Goal: Task Accomplishment & Management: Use online tool/utility

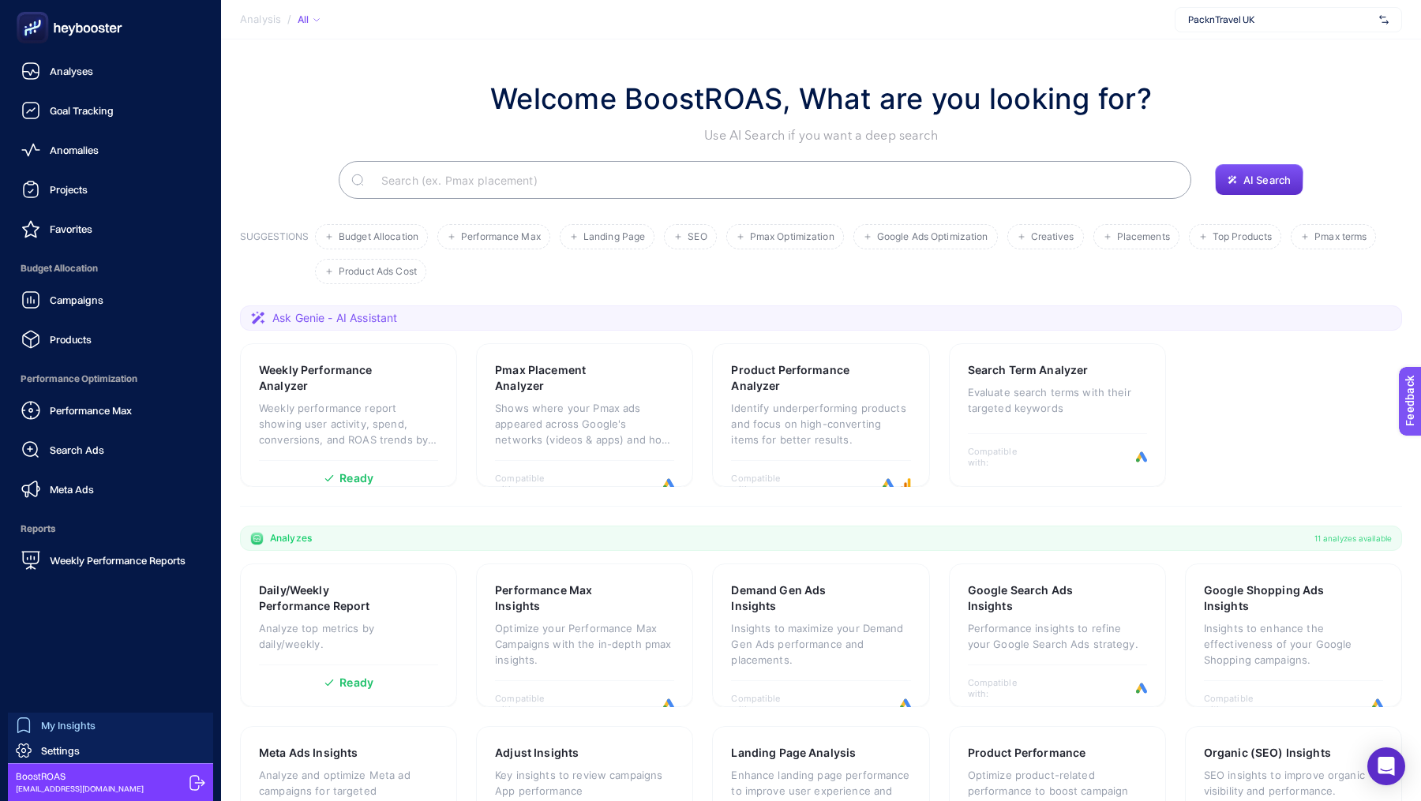
click at [31, 729] on icon at bounding box center [24, 726] width 16 height 16
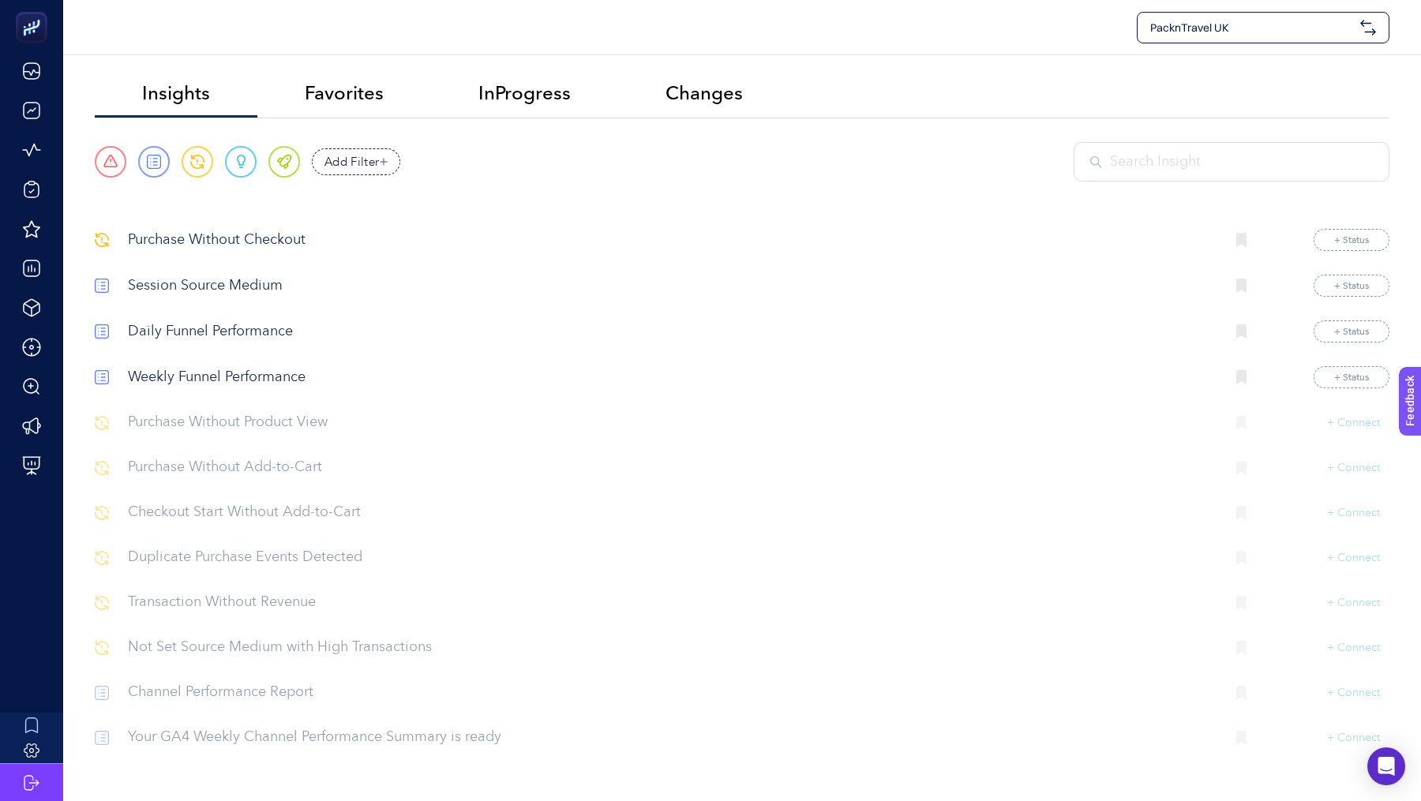
click at [1144, 142] on div at bounding box center [1232, 161] width 316 height 39
click at [1144, 148] on div at bounding box center [1232, 161] width 316 height 39
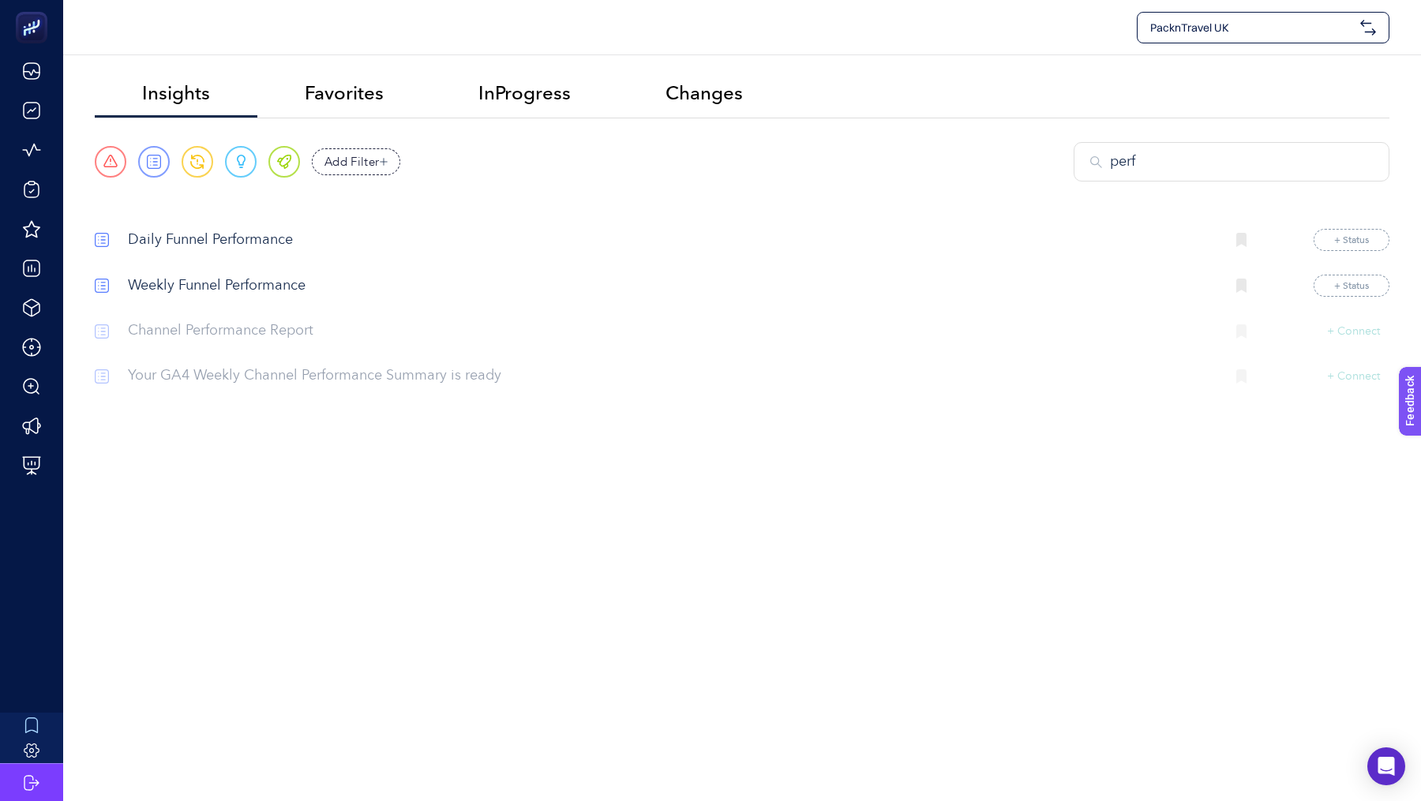
type input "perf"
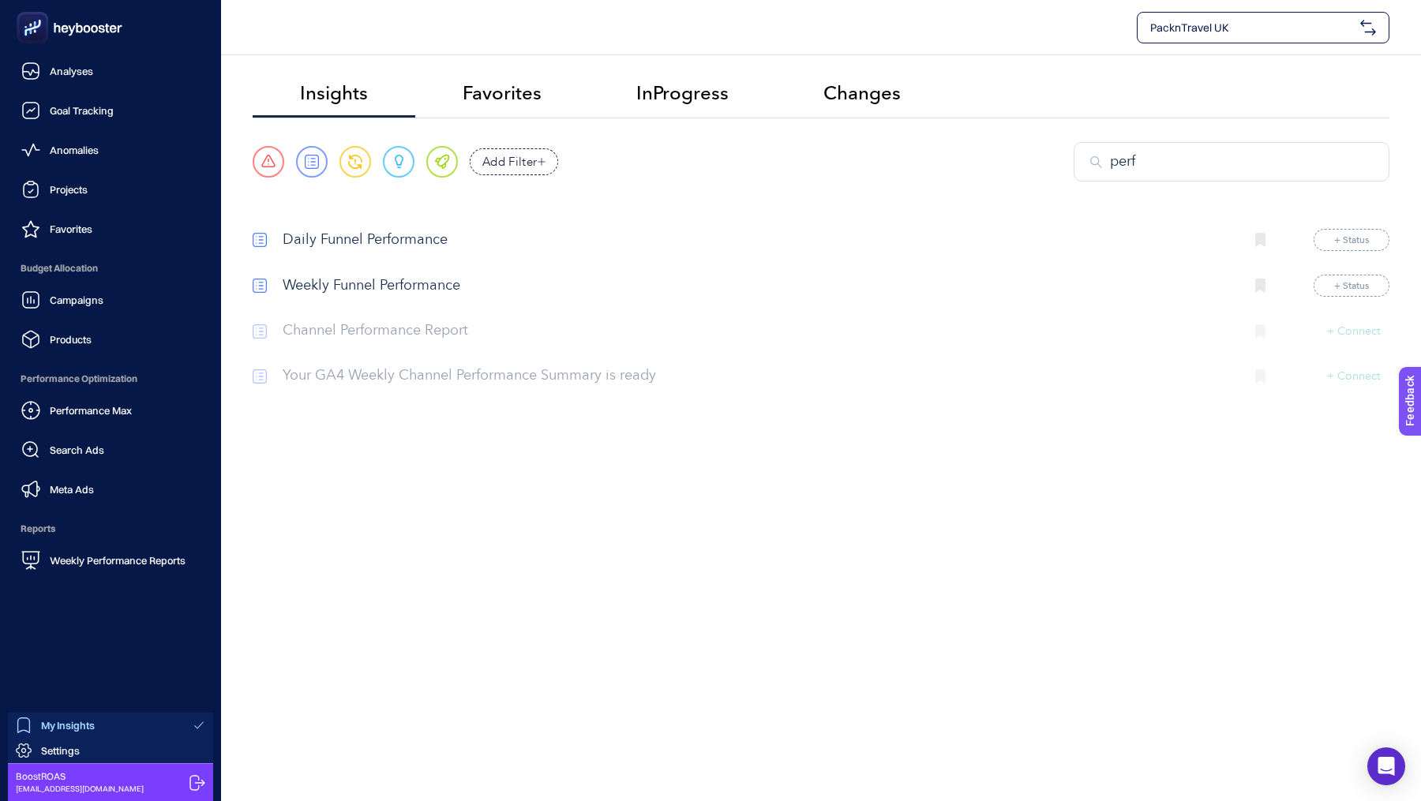
click at [13, 733] on link "My Insights" at bounding box center [110, 725] width 205 height 25
click at [86, 418] on div "Performance Max" at bounding box center [76, 410] width 111 height 19
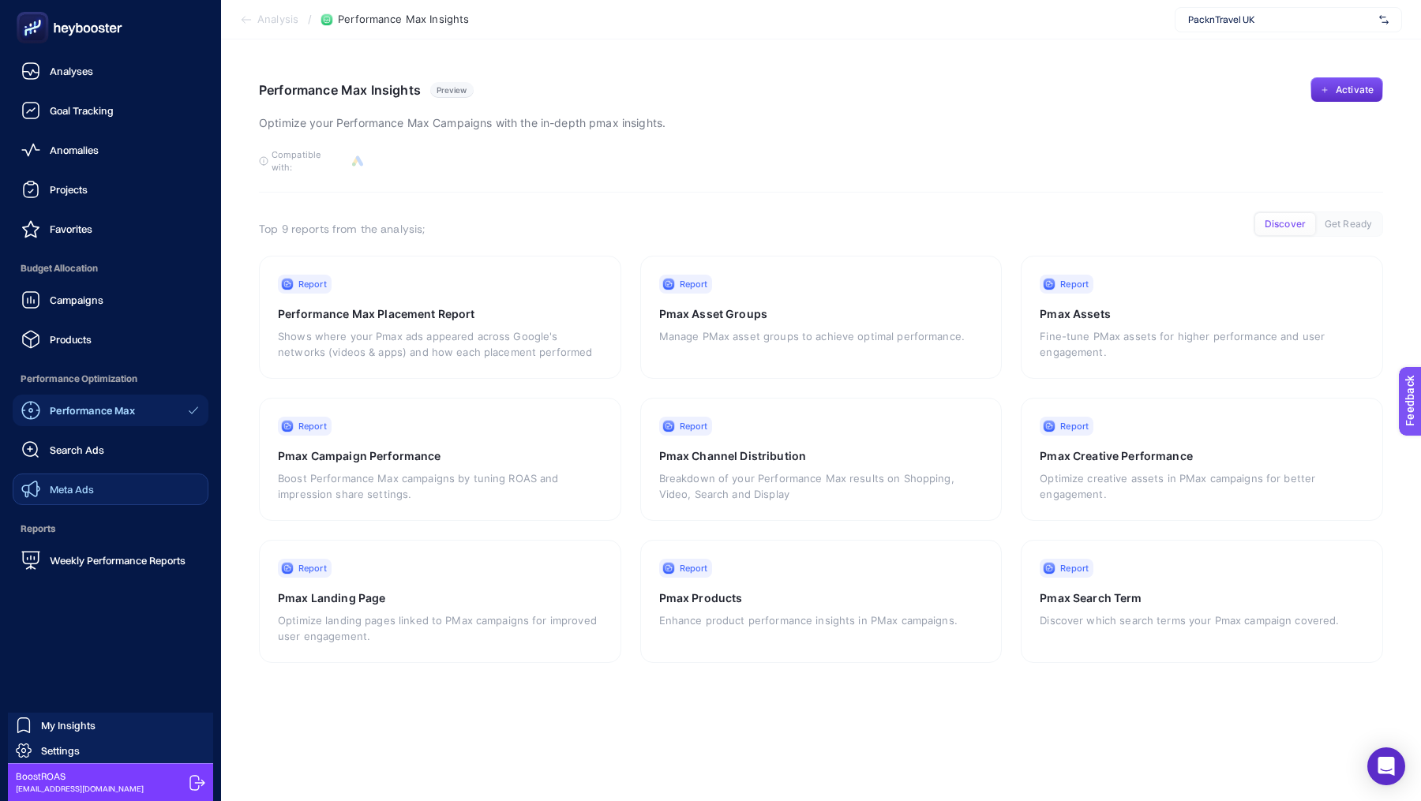
click at [76, 481] on div "Meta Ads" at bounding box center [57, 489] width 73 height 19
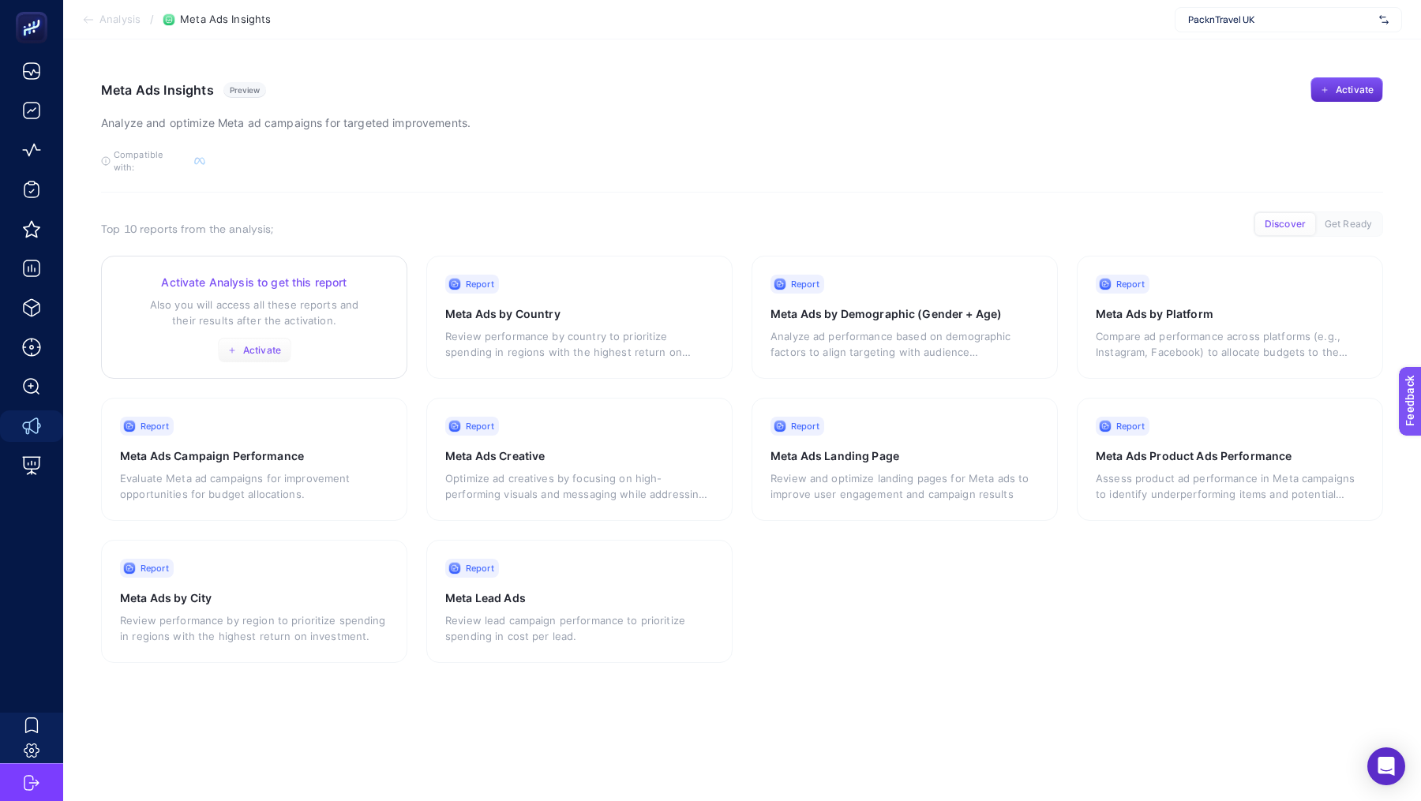
click at [249, 344] on span "Activate" at bounding box center [262, 350] width 38 height 13
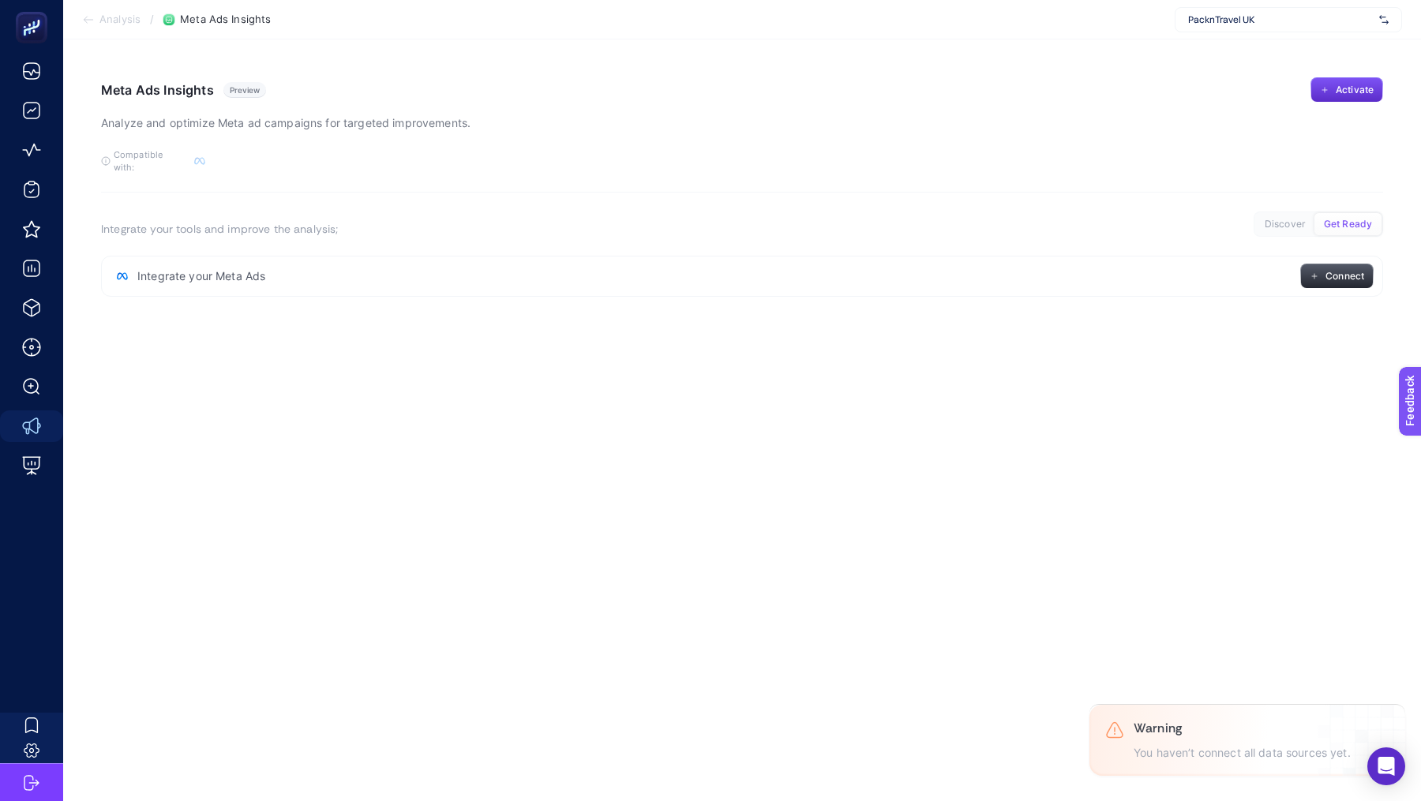
click at [1327, 270] on span "Connect" at bounding box center [1344, 276] width 39 height 13
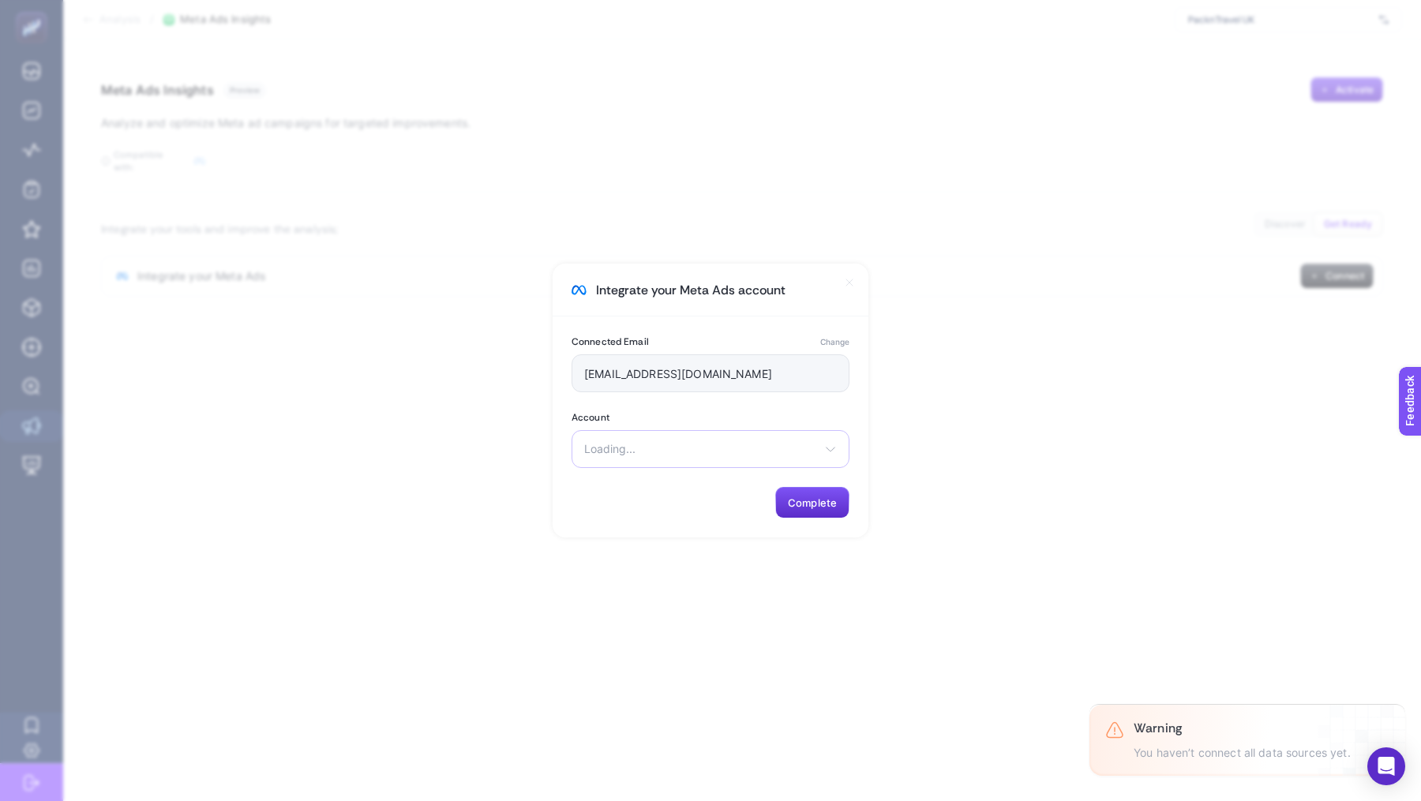
click at [654, 441] on div "Loading... There are no matching options available." at bounding box center [711, 449] width 278 height 38
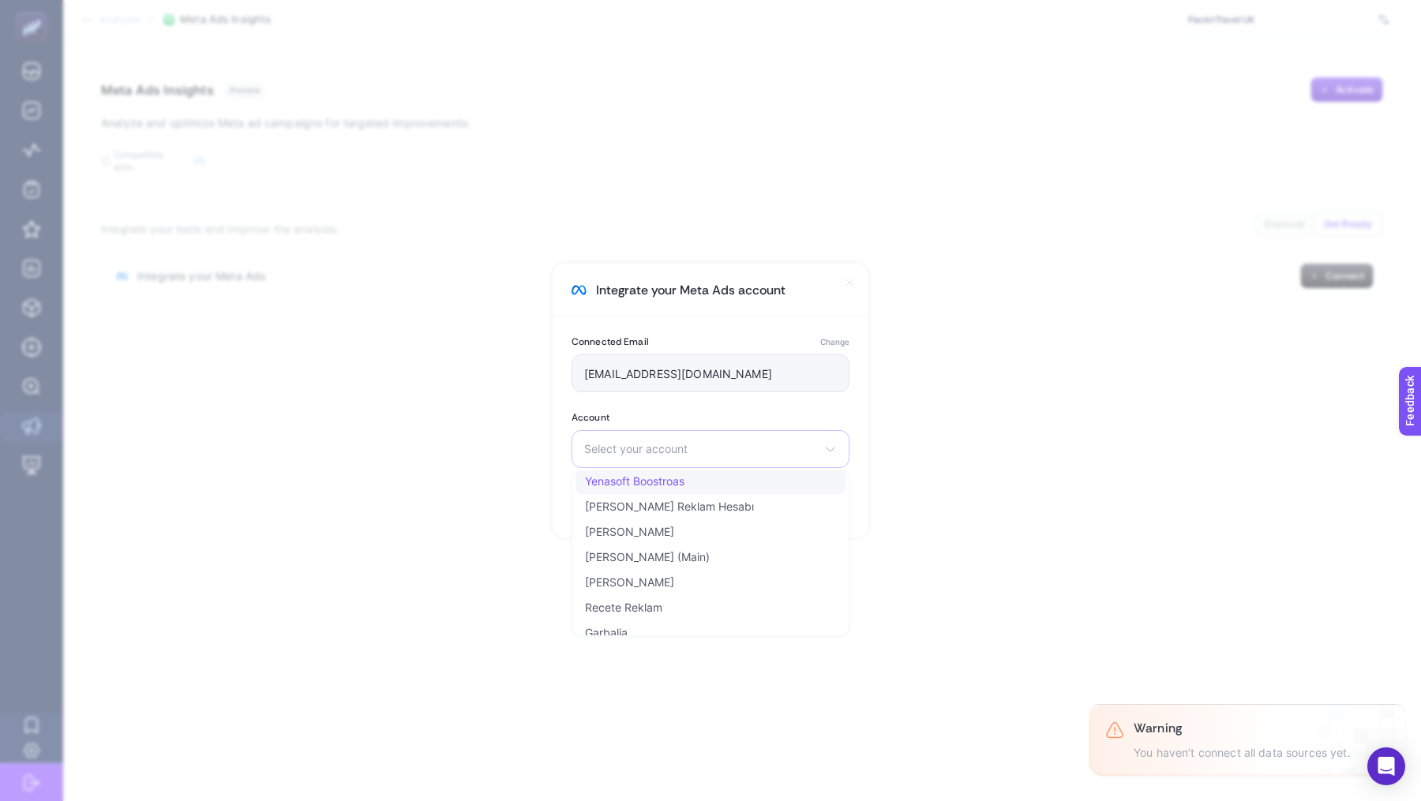
scroll to position [155, 0]
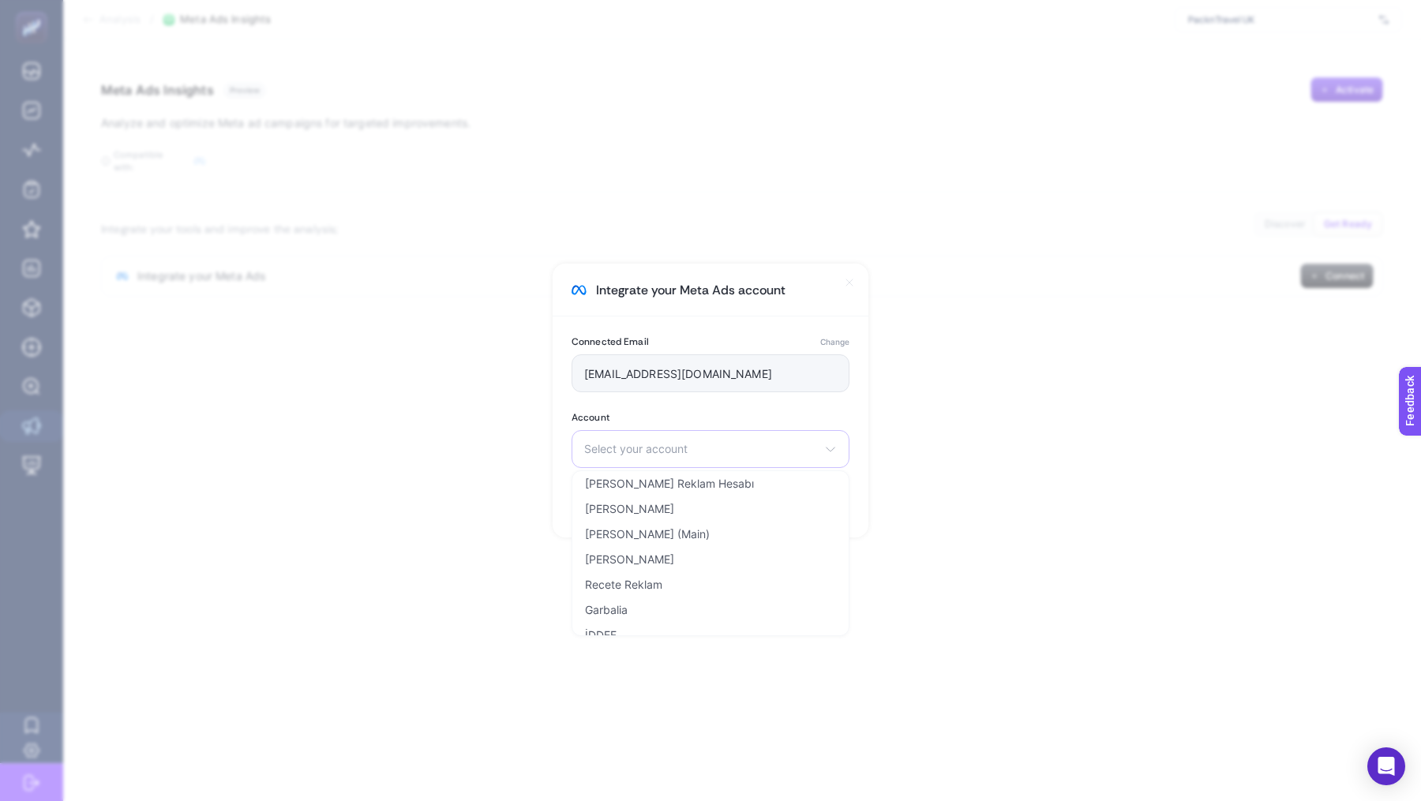
click at [659, 455] on span "Select your account" at bounding box center [701, 449] width 234 height 13
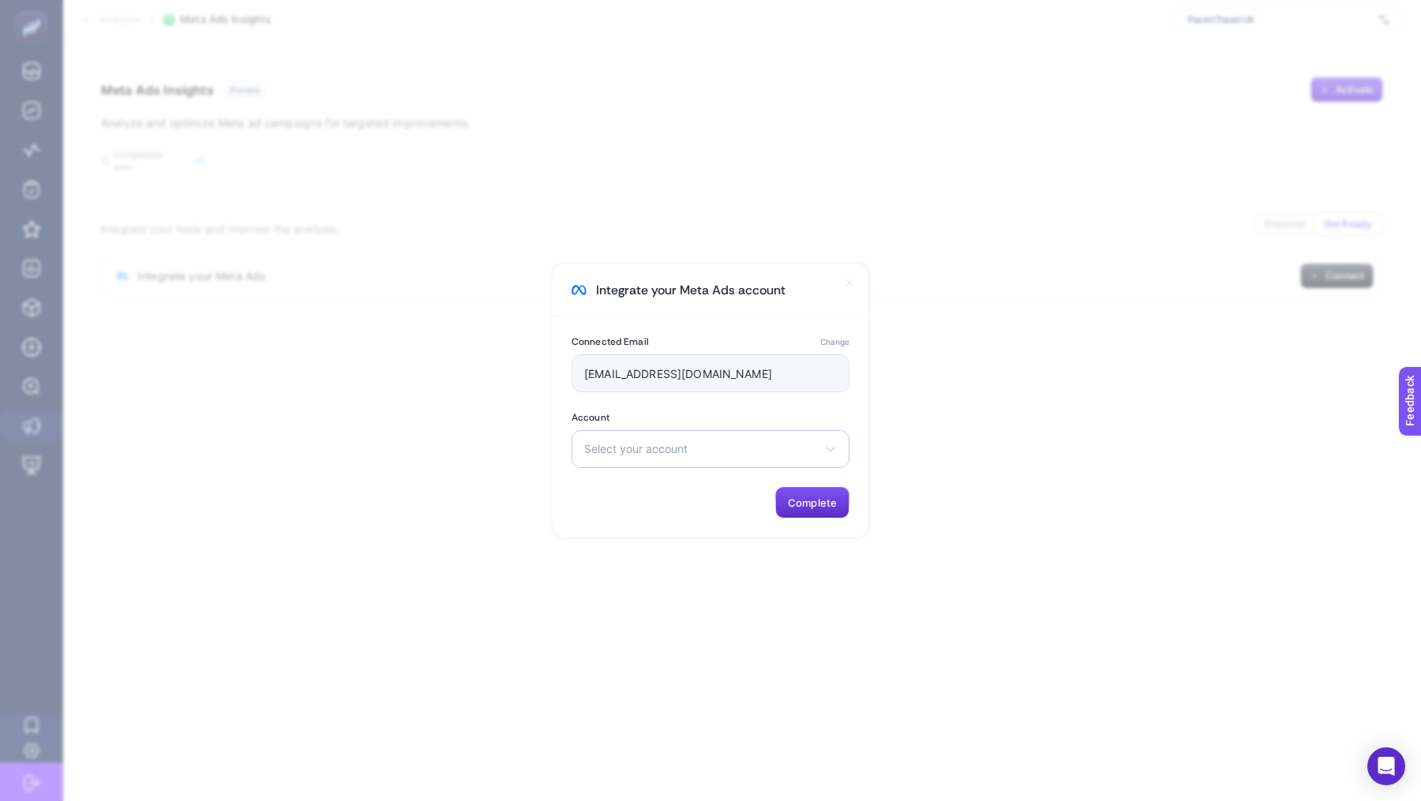
click at [659, 455] on span "Select your account" at bounding box center [701, 449] width 234 height 13
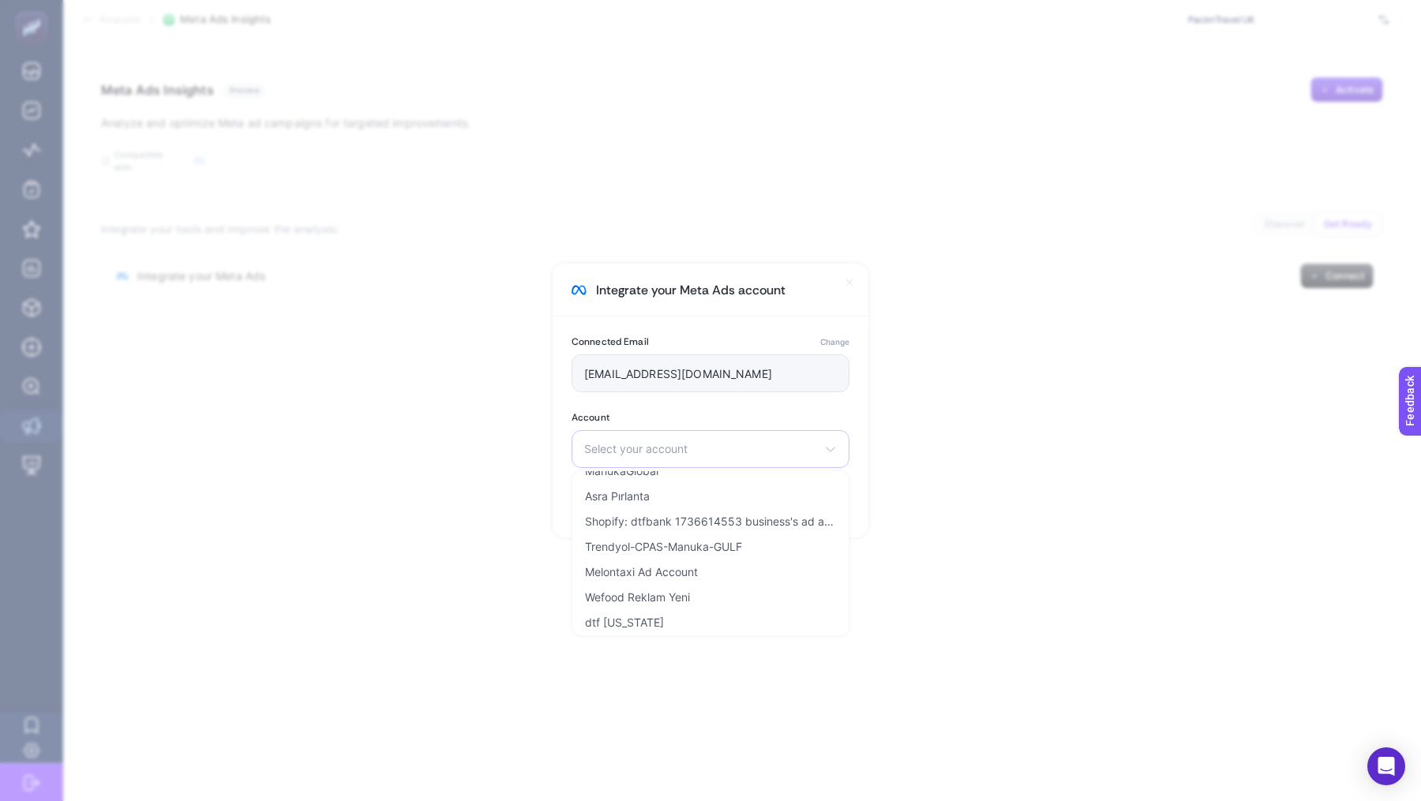
scroll to position [1635, 0]
click at [905, 502] on section "Integrate your Meta Ads account Connected Email Change pinar_yaman13@hotmail.co…" at bounding box center [710, 400] width 1421 height 801
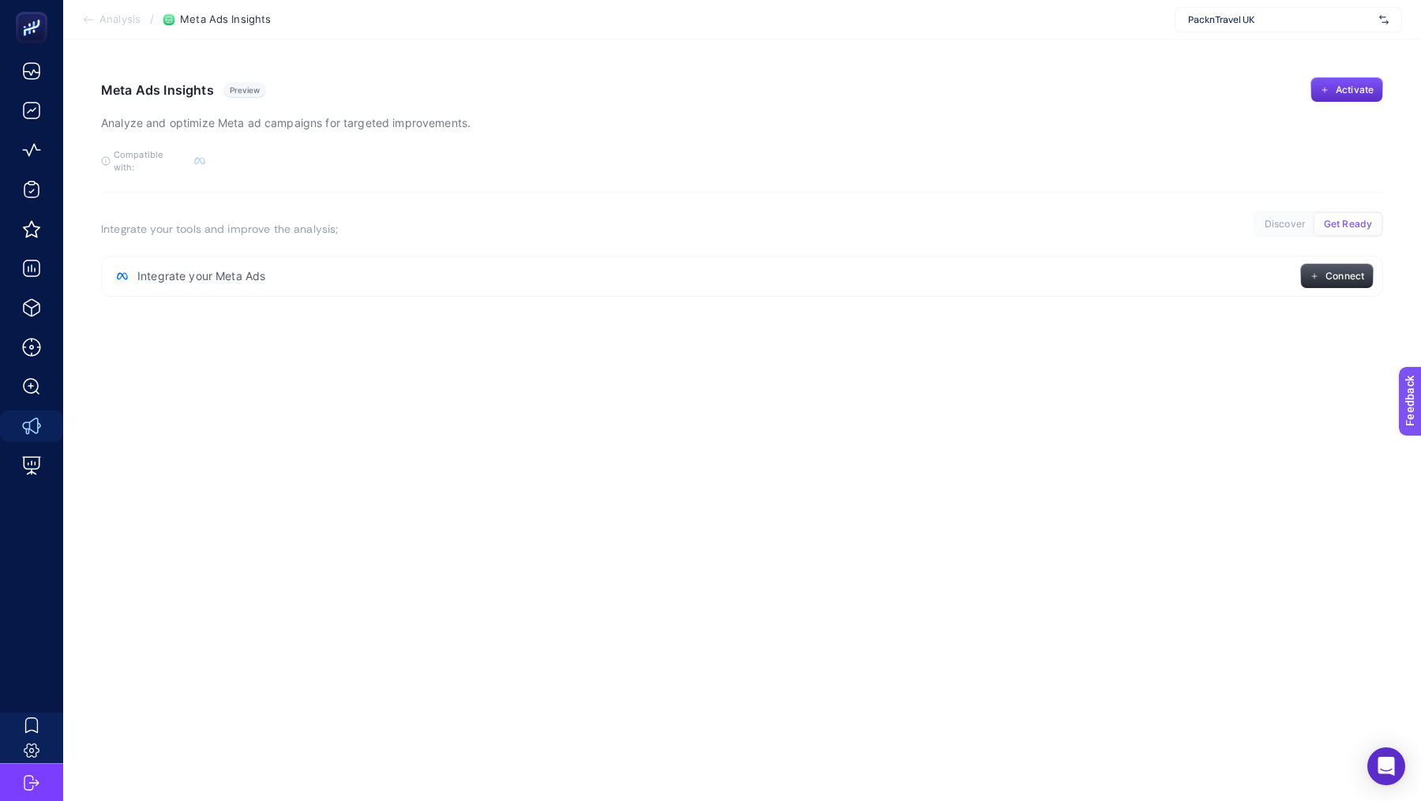
click at [1348, 270] on span "Connect" at bounding box center [1344, 276] width 39 height 13
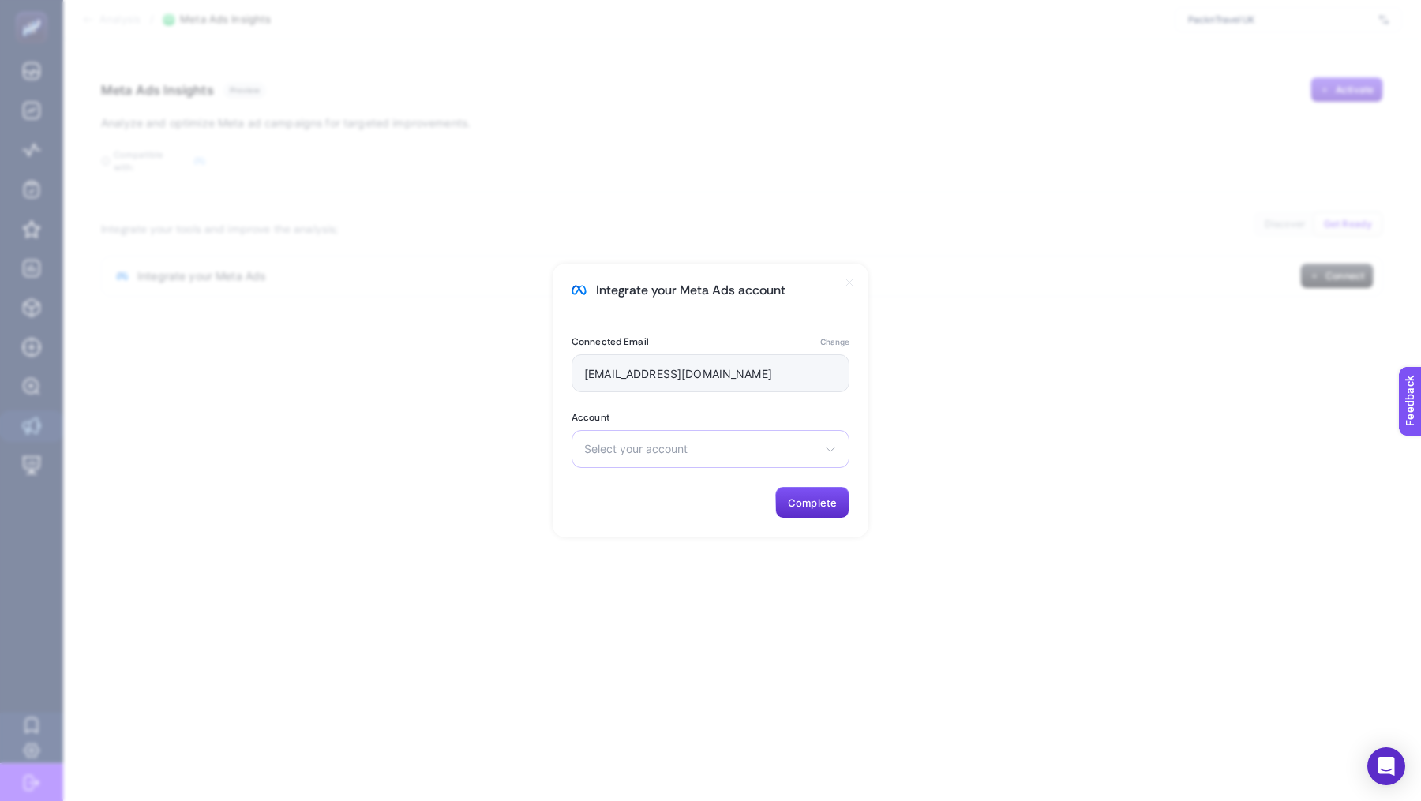
click at [650, 447] on span "Select your account" at bounding box center [701, 449] width 234 height 13
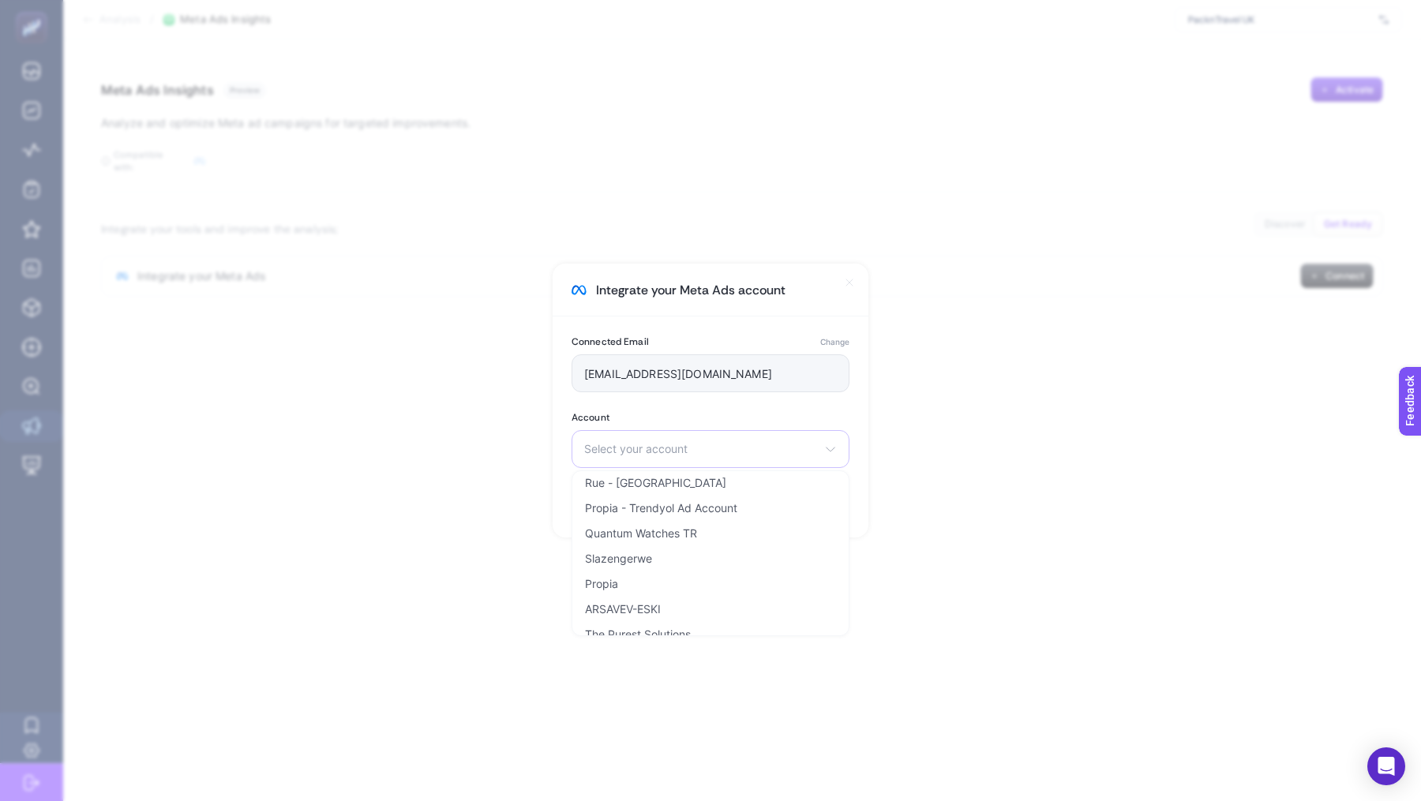
scroll to position [630, 0]
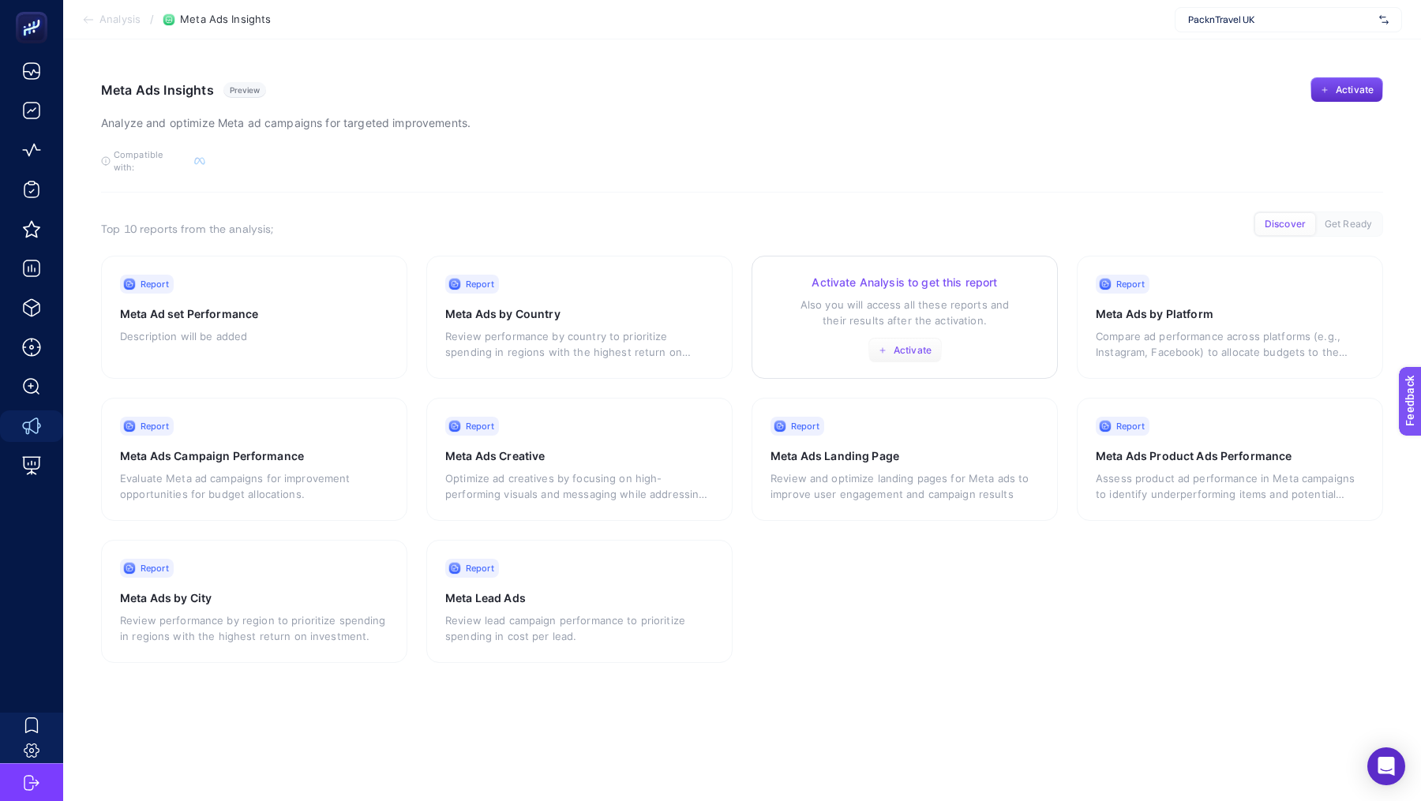
click at [913, 344] on span "Activate" at bounding box center [913, 350] width 38 height 13
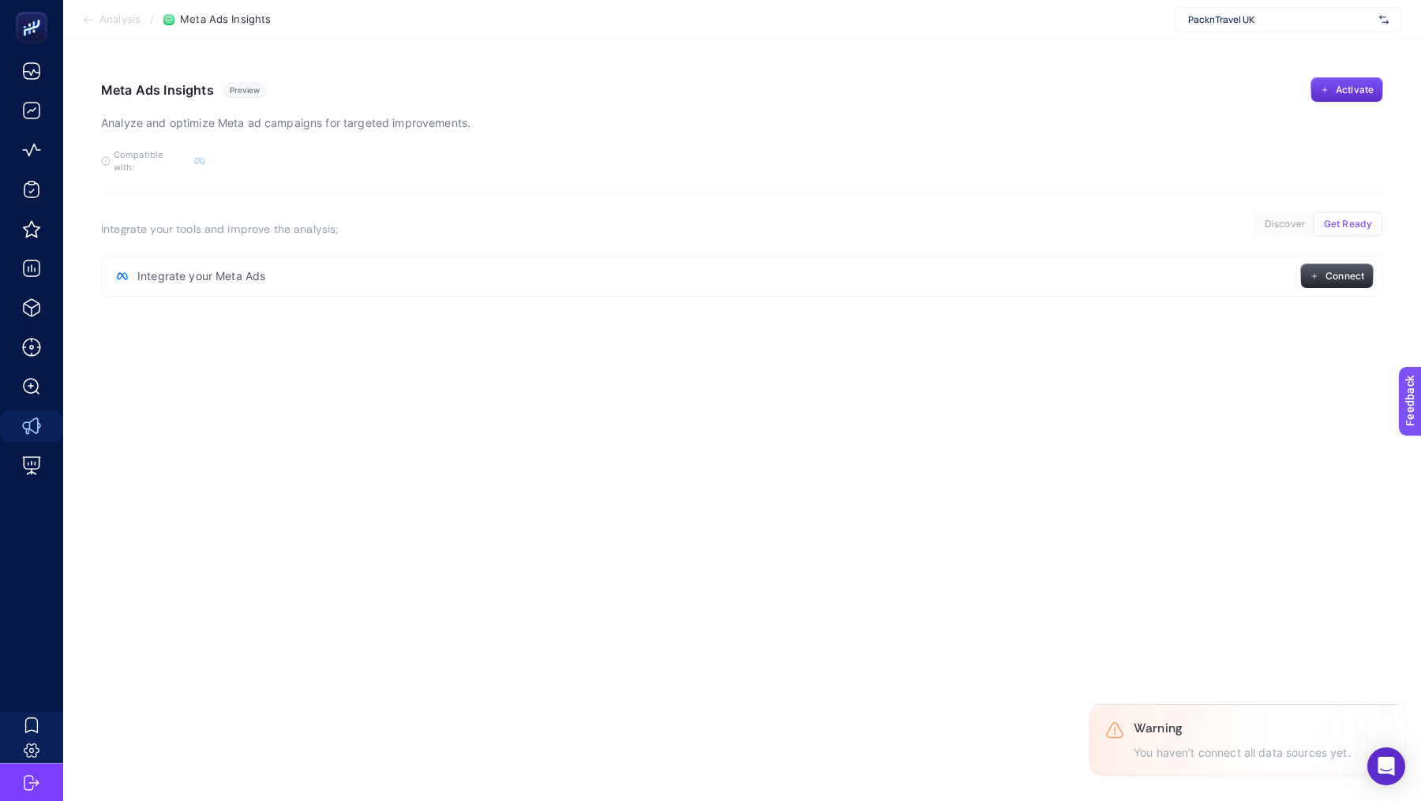
click at [1337, 270] on span "Connect" at bounding box center [1344, 276] width 39 height 13
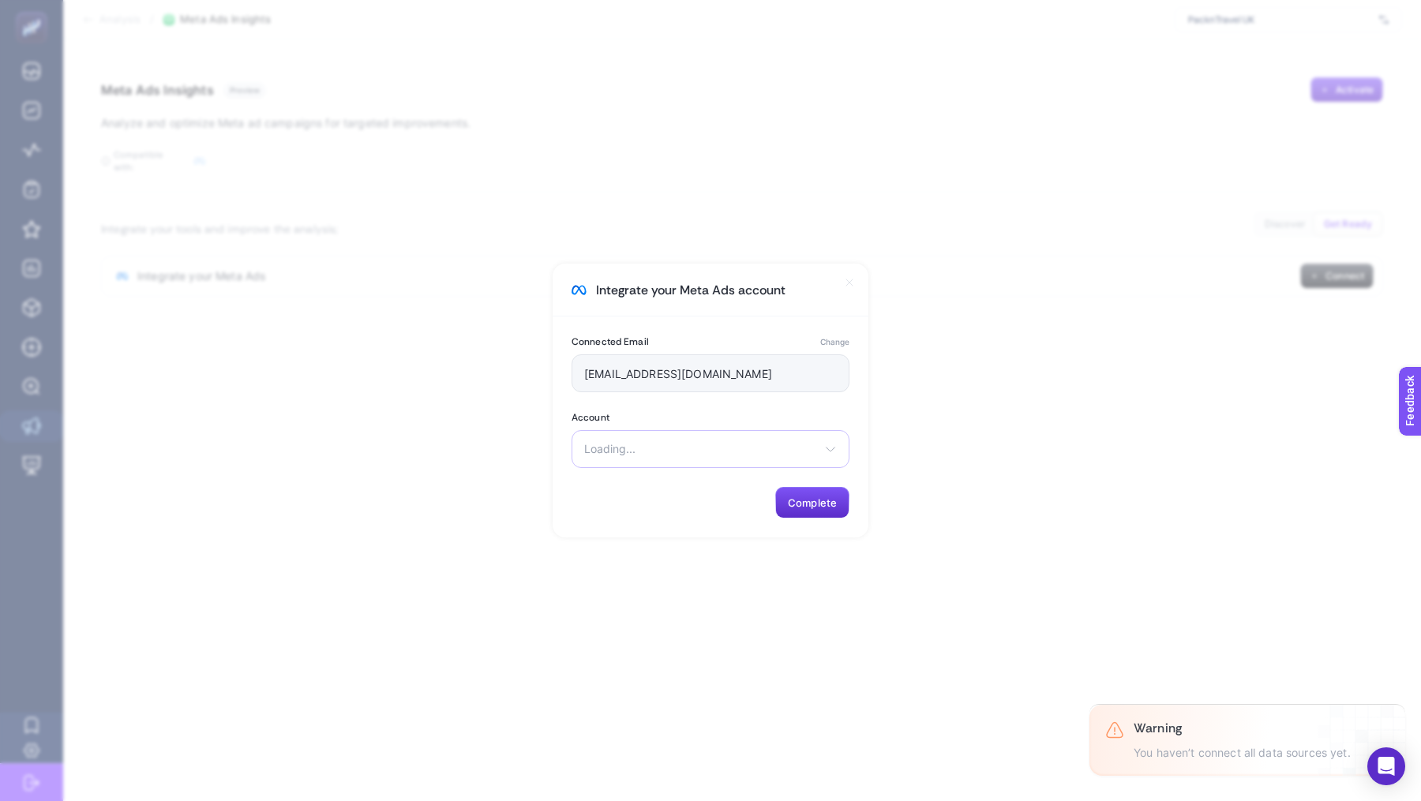
click at [643, 452] on span "Loading..." at bounding box center [701, 449] width 234 height 13
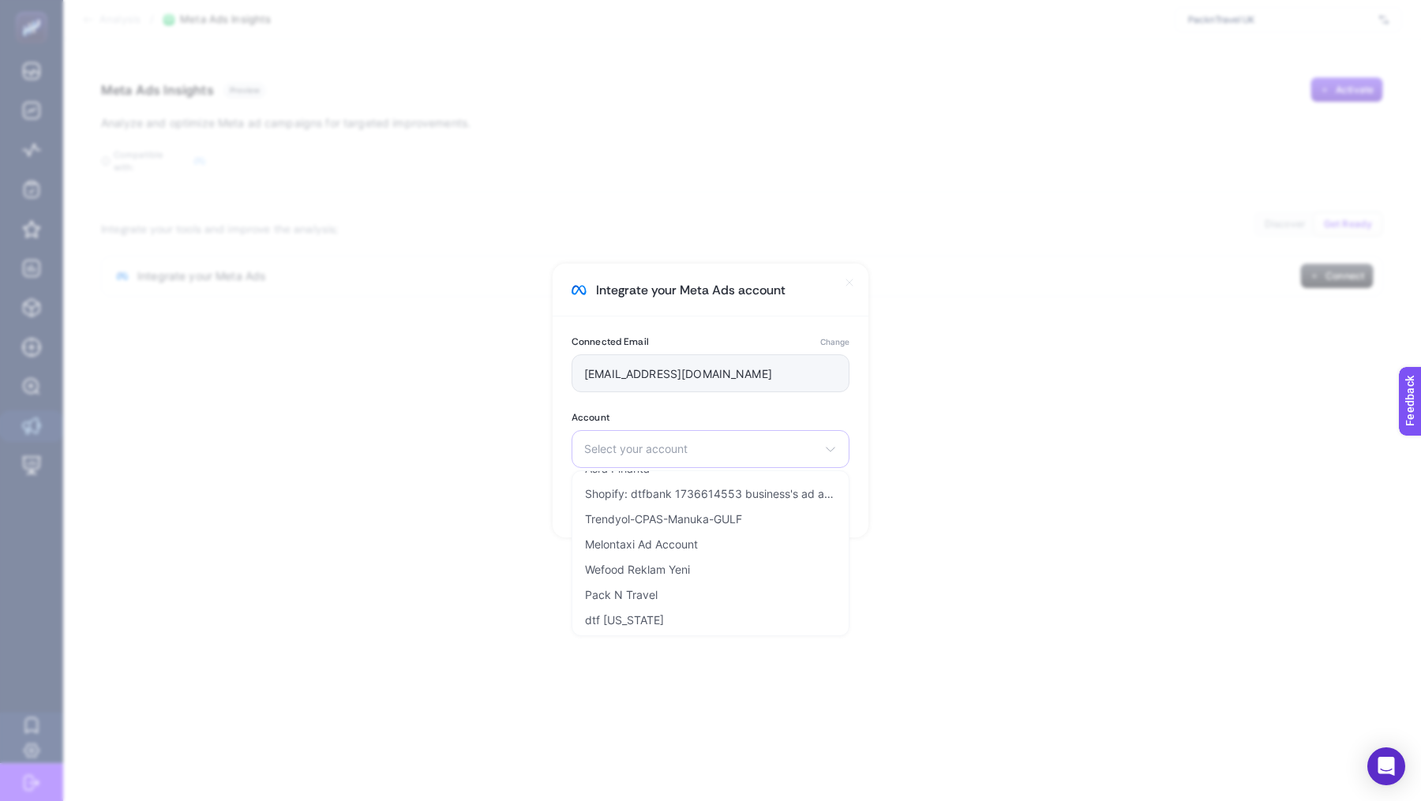
scroll to position [1655, 0]
click at [707, 592] on li "Pack N Travel" at bounding box center [711, 600] width 270 height 25
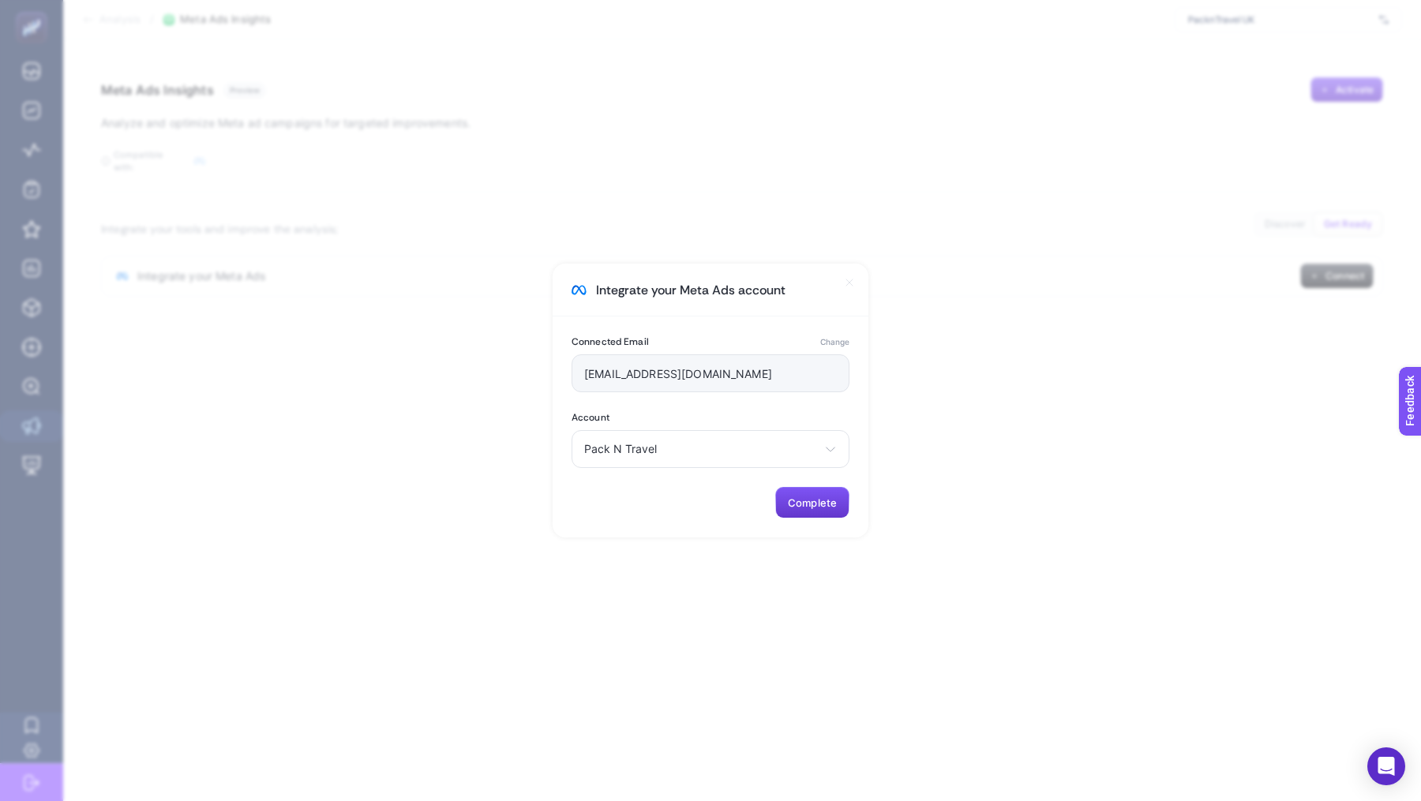
click at [809, 503] on span "Complete" at bounding box center [812, 503] width 49 height 13
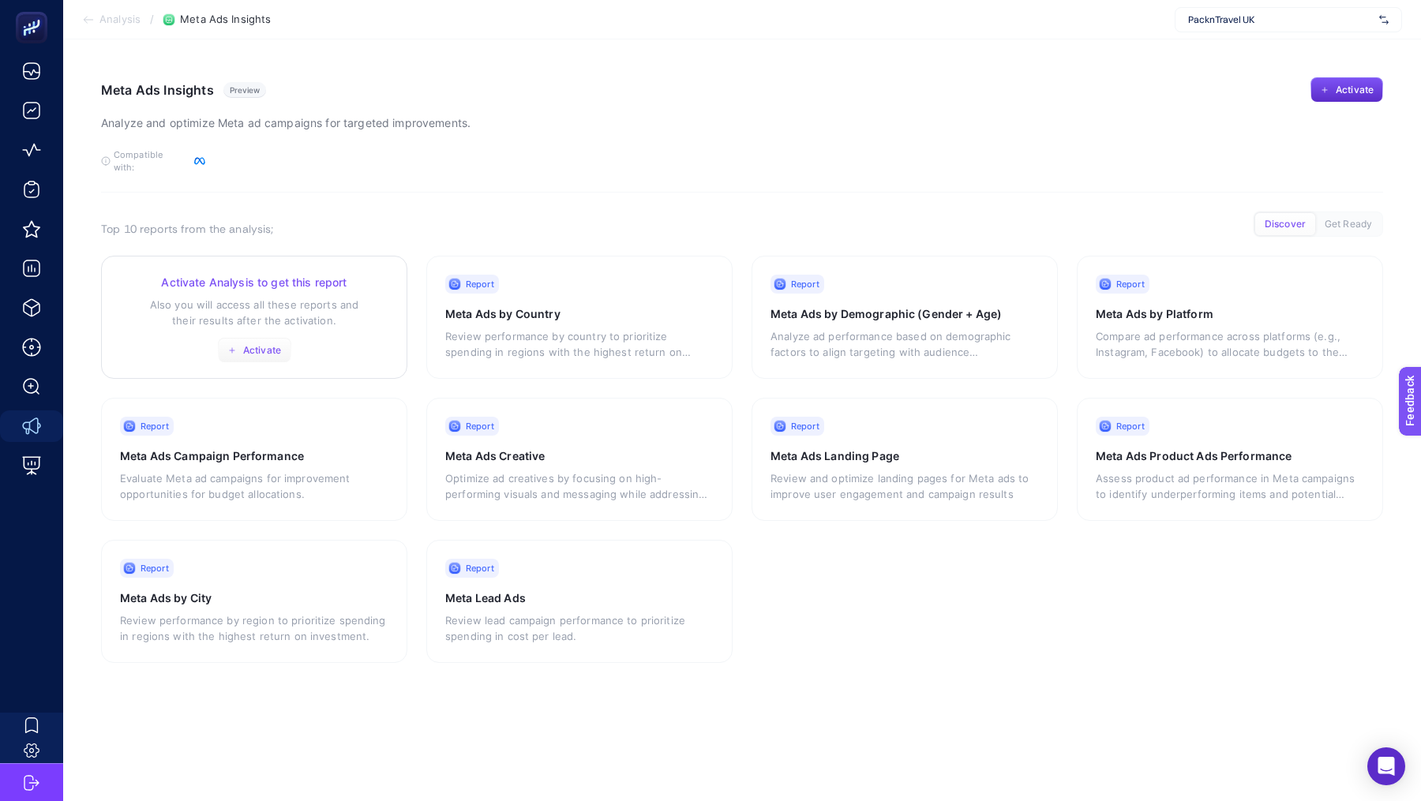
click at [268, 344] on span "Activate" at bounding box center [262, 350] width 38 height 13
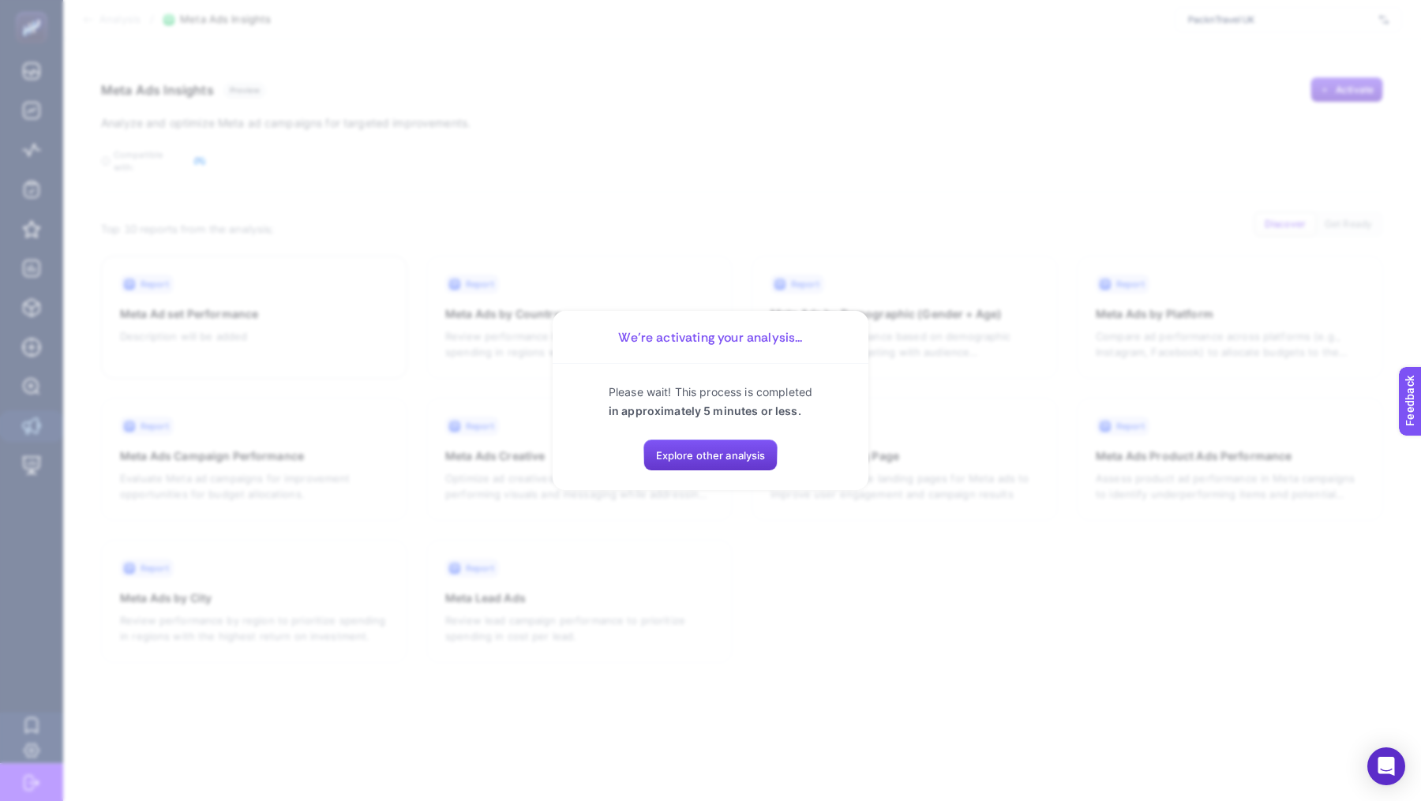
click at [757, 463] on button "Explore other analysis" at bounding box center [710, 456] width 135 height 32
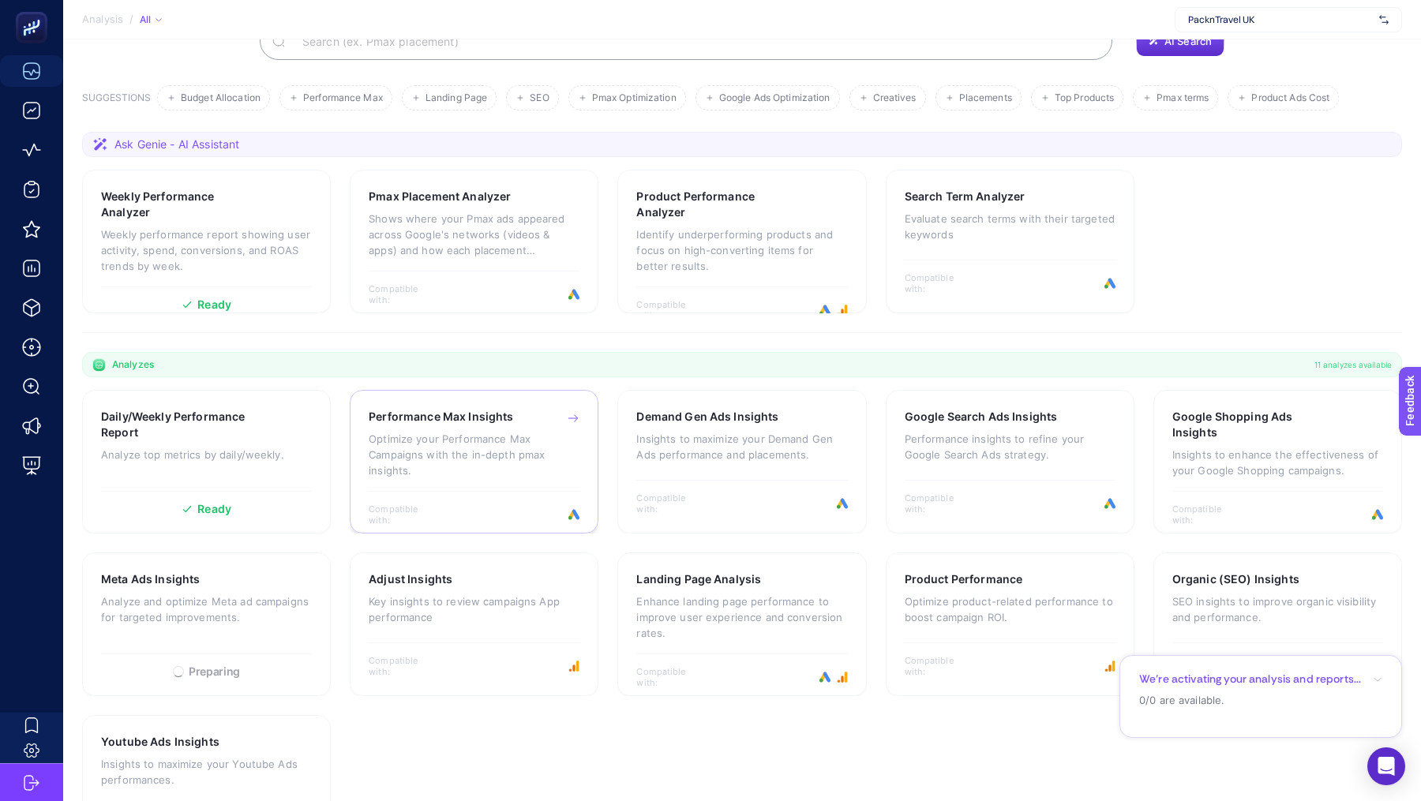
scroll to position [151, 0]
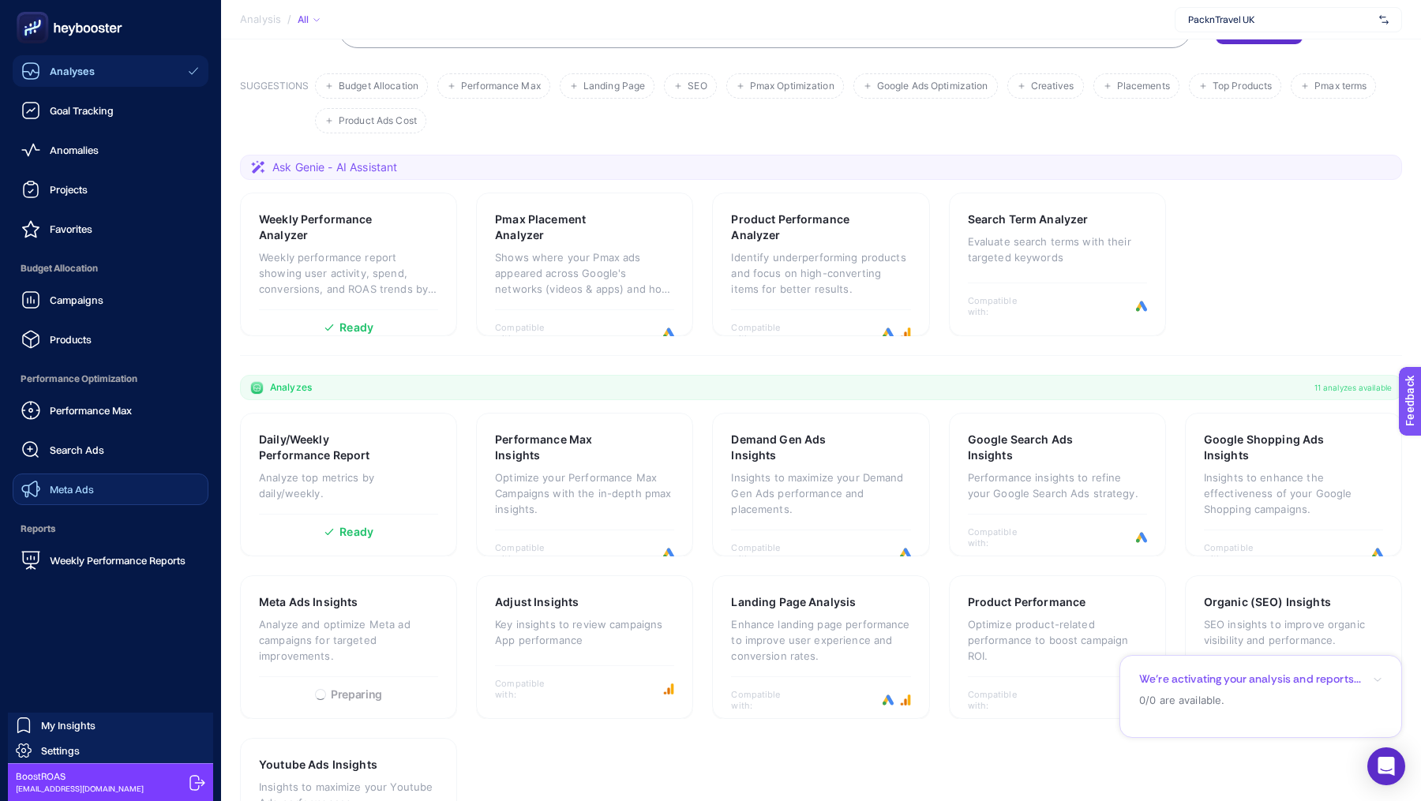
click at [96, 496] on link "Meta Ads" at bounding box center [111, 490] width 196 height 32
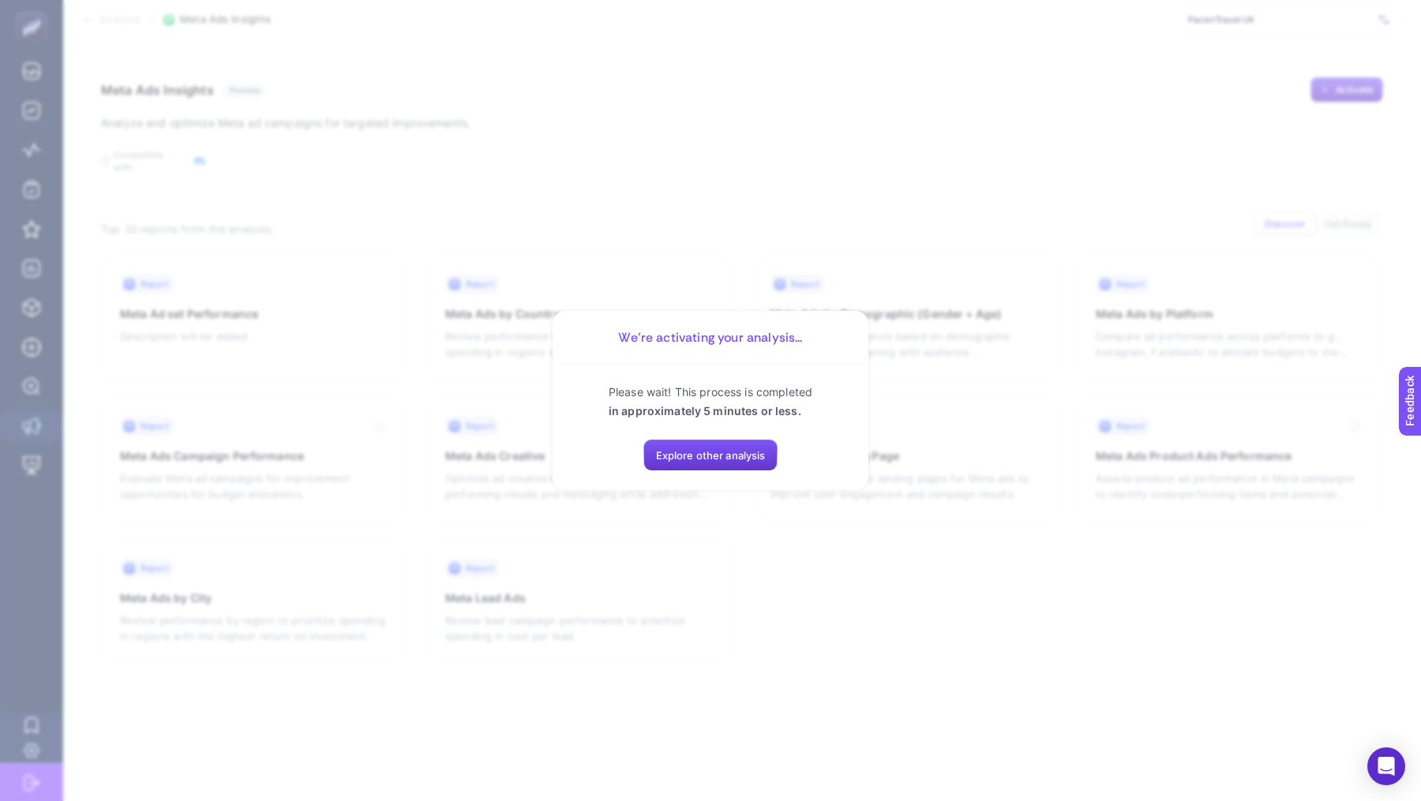
click at [758, 448] on button "Explore other analysis" at bounding box center [710, 456] width 135 height 32
